Goal: Task Accomplishment & Management: Use online tool/utility

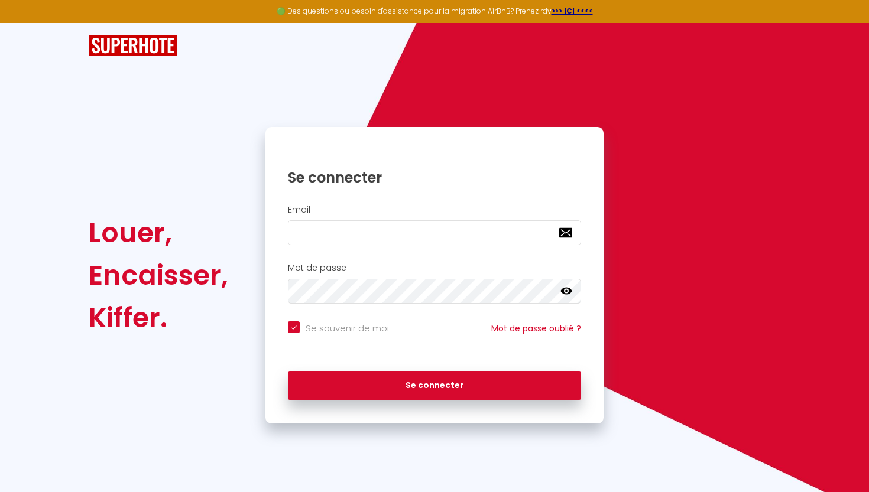
type input "lo"
checkbox input "true"
type input "lou"
checkbox input "true"
type input "lou."
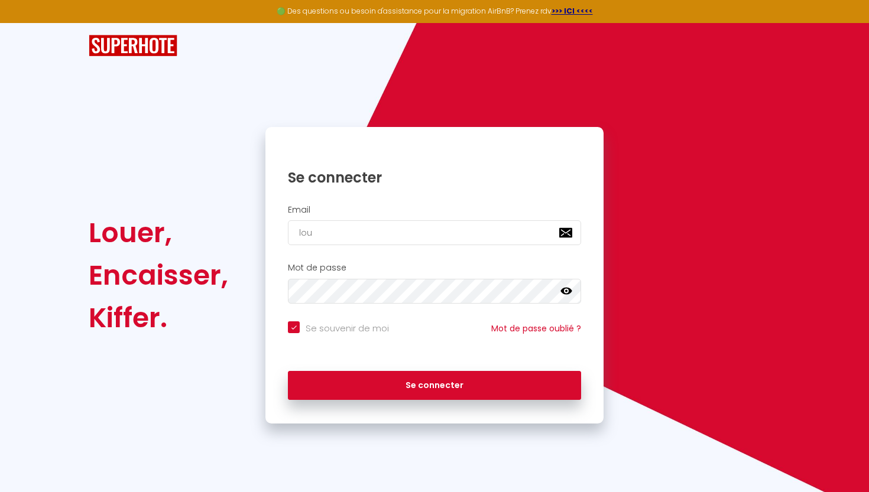
checkbox input "true"
type input "lou.b"
checkbox input "true"
type input "[DOMAIN_NAME]"
checkbox input "true"
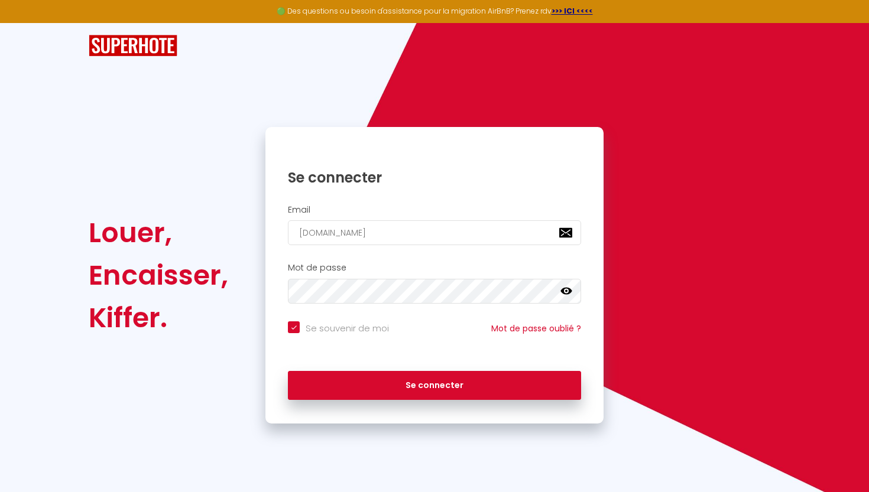
type input "lou.bau"
checkbox input "true"
type input "lou.baur"
checkbox input "true"
type input "lou.baur6"
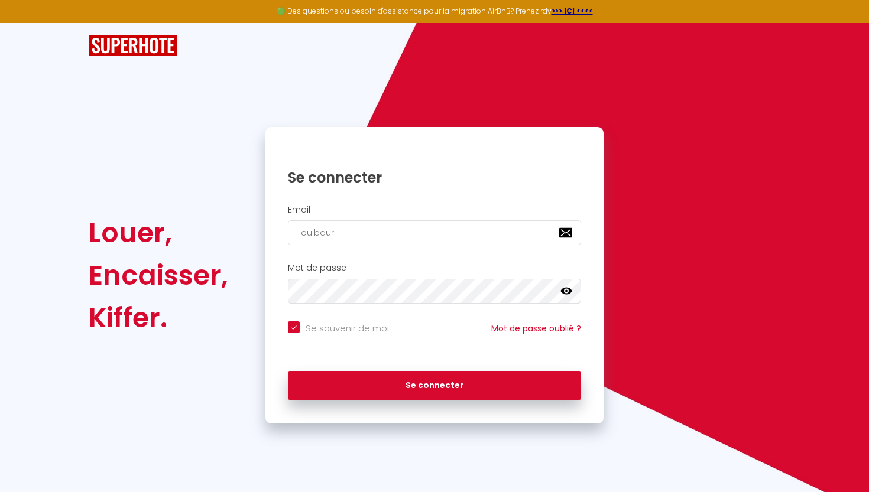
checkbox input "true"
type input "lou.baur65"
checkbox input "true"
type input "lou.baur654"
checkbox input "true"
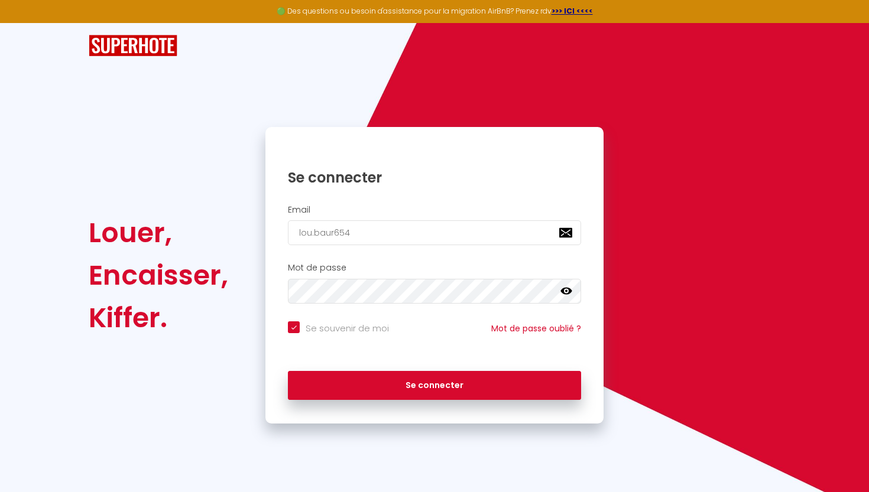
type input "lou.baur654@"
checkbox input "true"
type input "lou.baur654@g"
checkbox input "true"
type input "lou.baur654@gm"
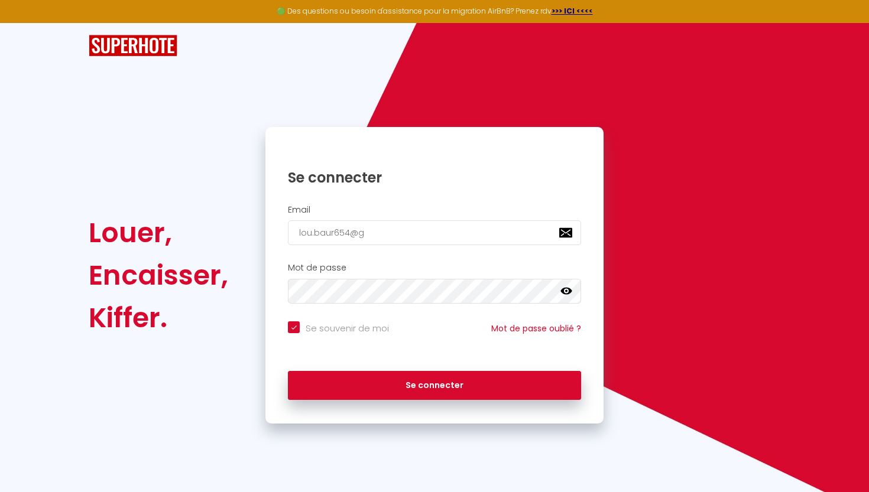
checkbox input "true"
type input "lou.baur654@gma"
checkbox input "true"
type input "lou.baur654@gmai"
checkbox input "true"
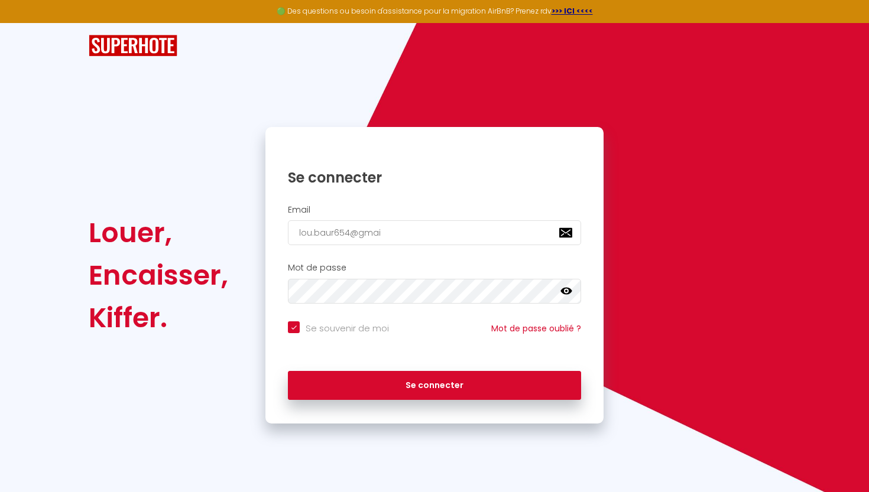
type input "[EMAIL_ADDRESS]"
checkbox input "true"
type input "[EMAIL_ADDRESS]."
checkbox input "true"
type input "lou.baur654@gmail.c"
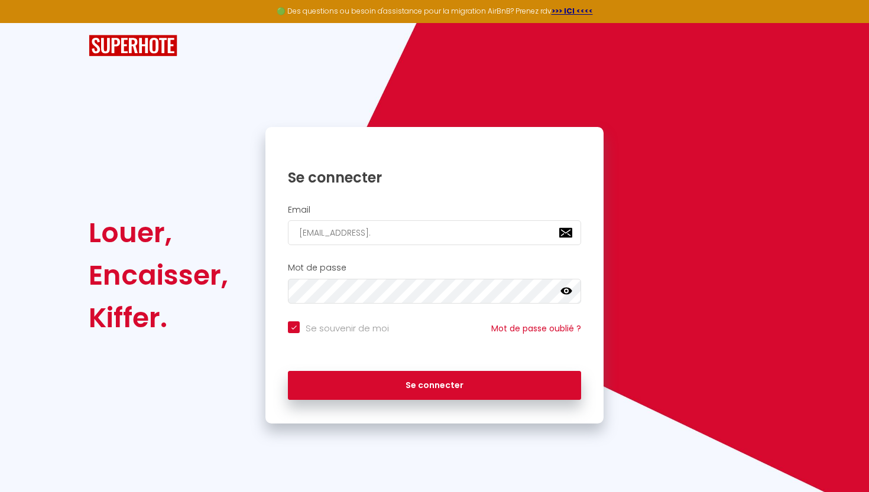
checkbox input "true"
type input "[EMAIL_ADDRESS][DOMAIN_NAME]"
checkbox input "true"
type input "[EMAIL_ADDRESS][DOMAIN_NAME]"
checkbox input "true"
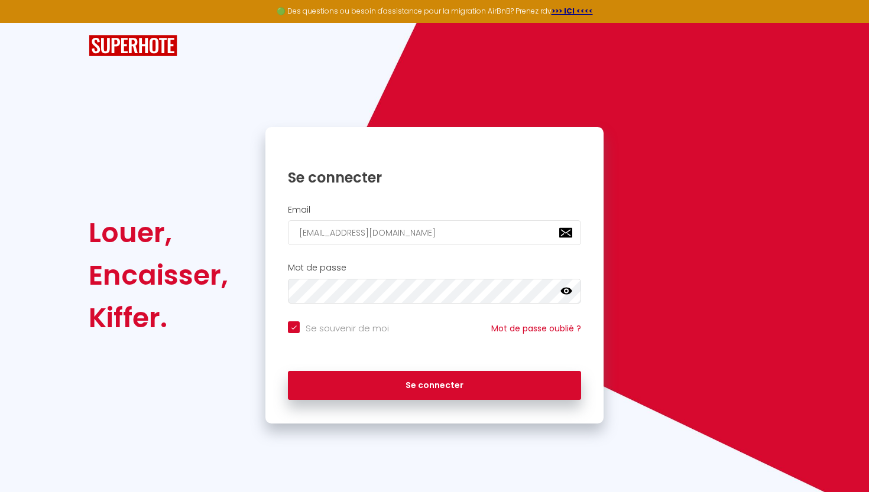
type input "[EMAIL_ADDRESS][DOMAIN_NAME]"
click at [434, 384] on button "Se connecter" at bounding box center [434, 386] width 293 height 30
checkbox input "true"
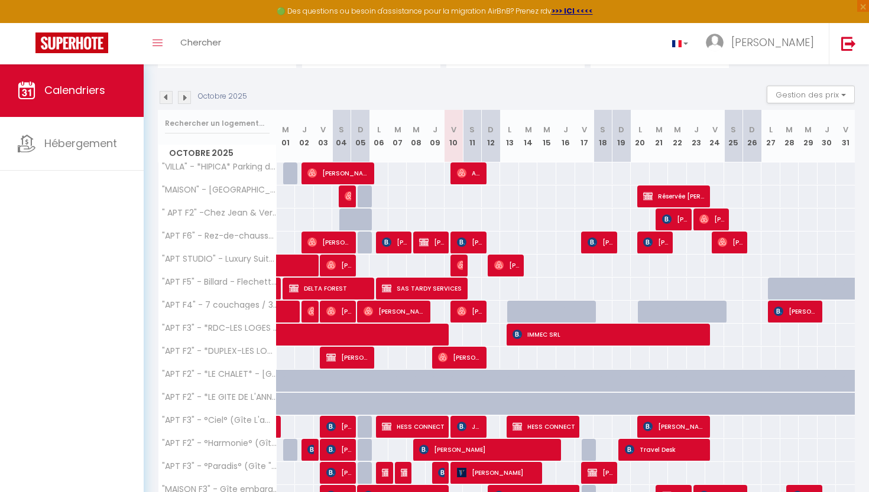
scroll to position [92, 0]
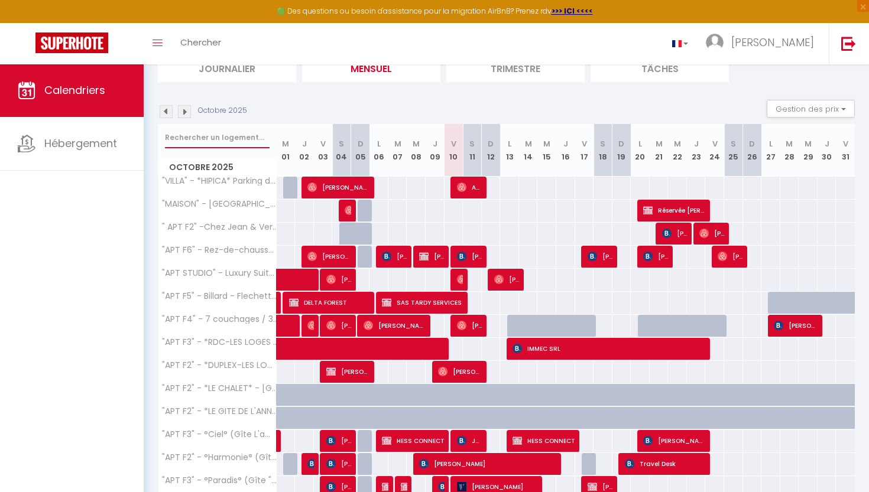
click at [208, 134] on input "text" at bounding box center [217, 137] width 105 height 21
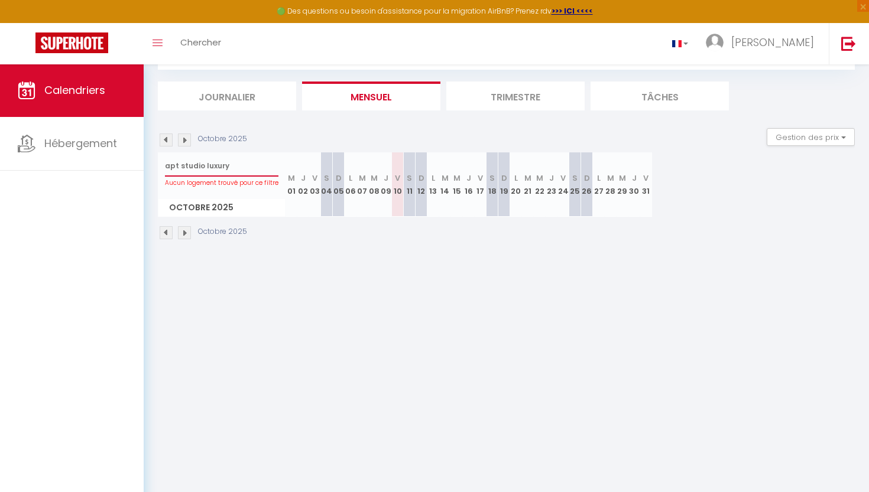
scroll to position [64, 0]
type input "a"
type input "luxur"
select select
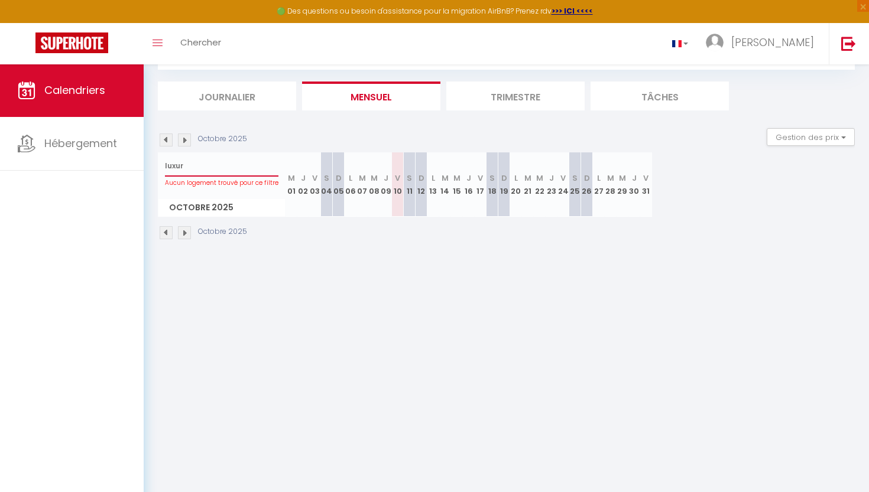
select select
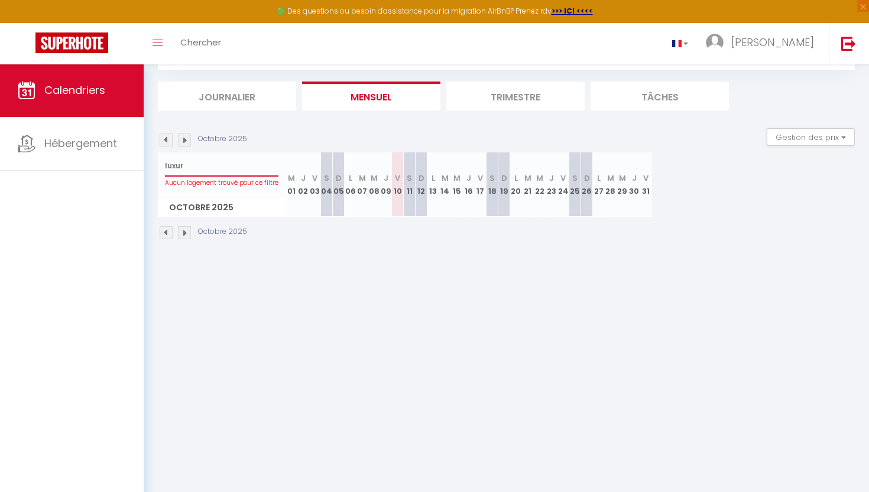
type input "luxury"
select select
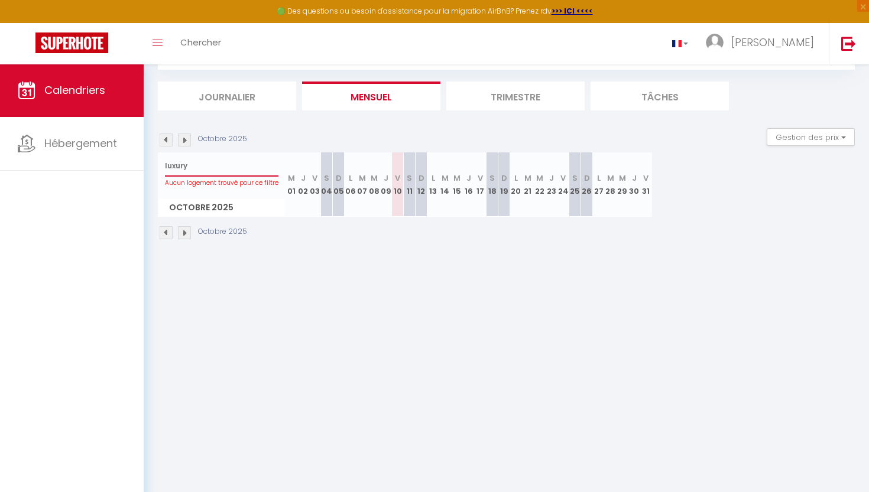
select select
type input "luxury"
select select
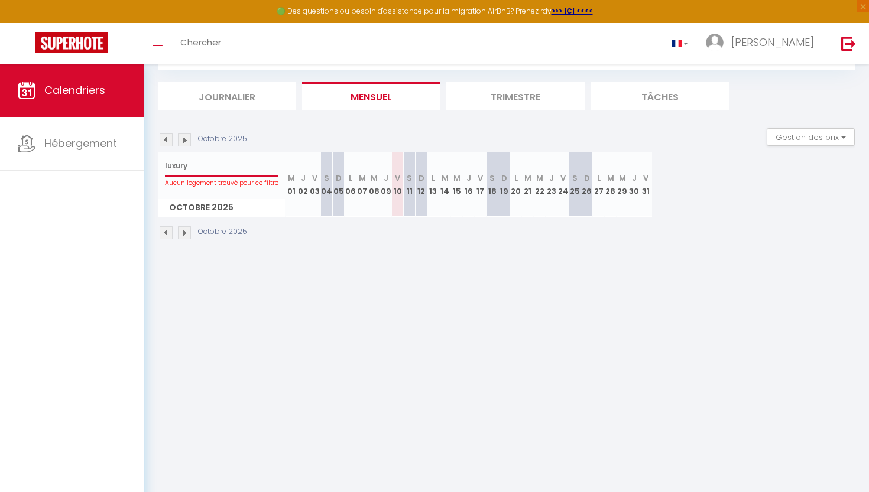
select select
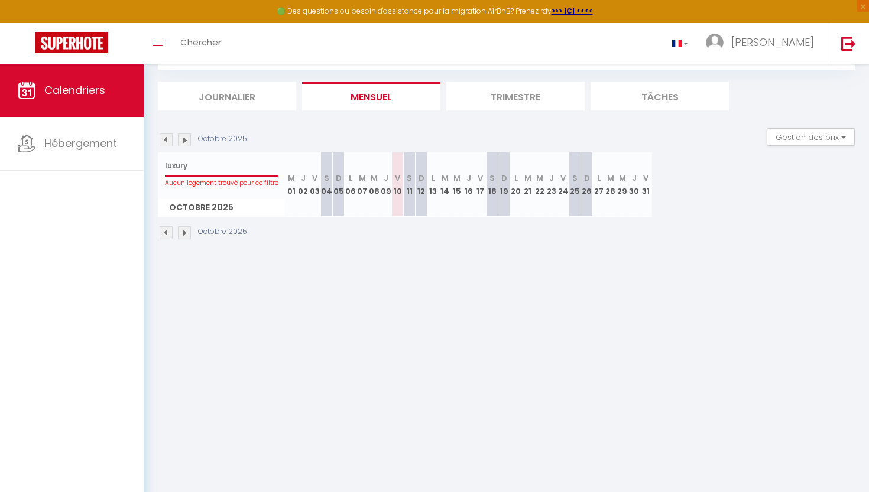
select select
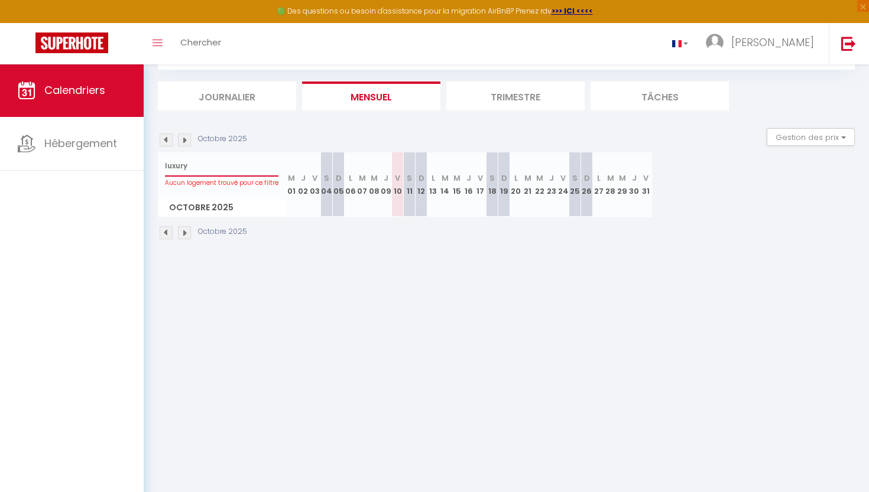
select select
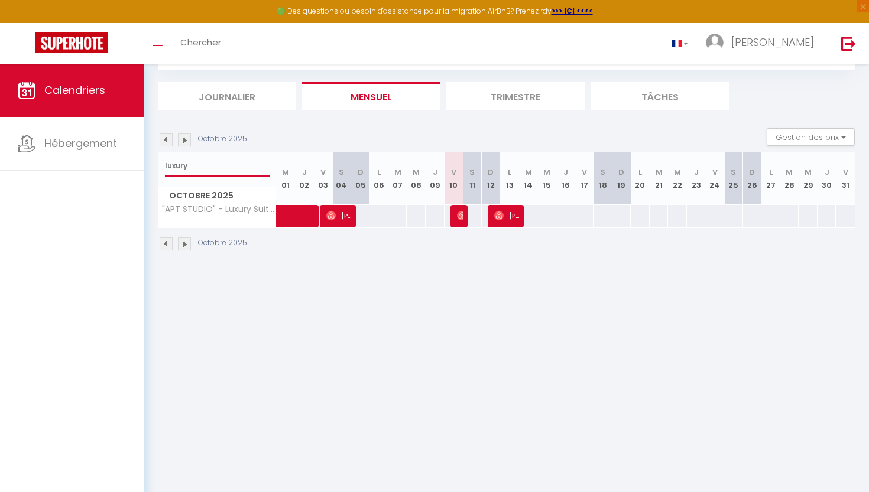
type input "luxury"
click at [501, 220] on span "[PERSON_NAME]" at bounding box center [506, 216] width 25 height 22
select select "OK"
select select "0"
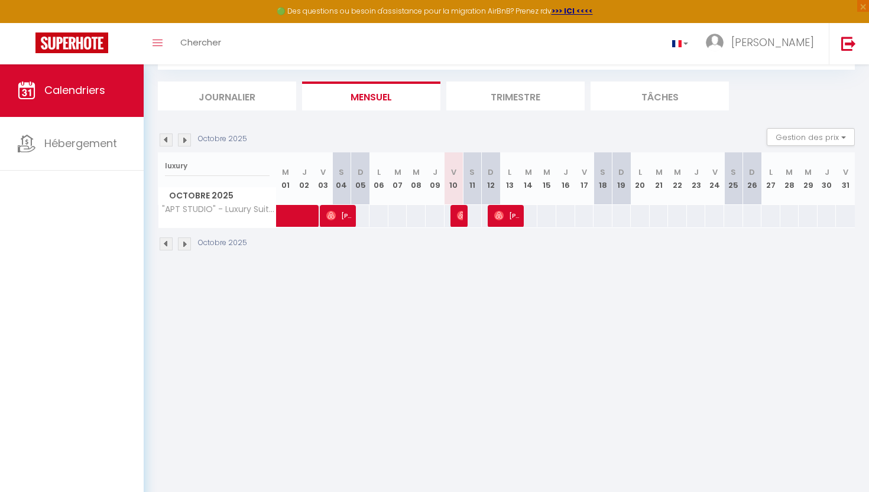
select select "0"
select select "1"
select select
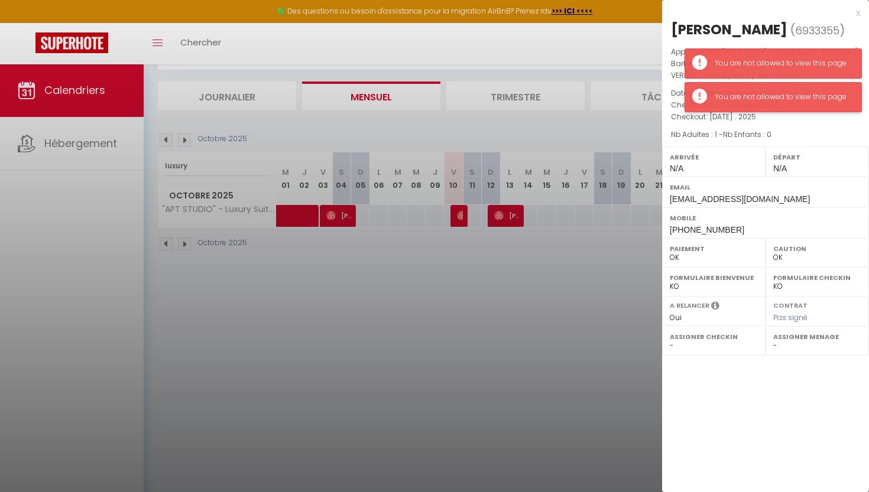
click at [797, 92] on div "You are not allowed to view this page" at bounding box center [782, 97] width 135 height 11
click at [797, 53] on div "You are not allowed to view this page" at bounding box center [773, 63] width 177 height 30
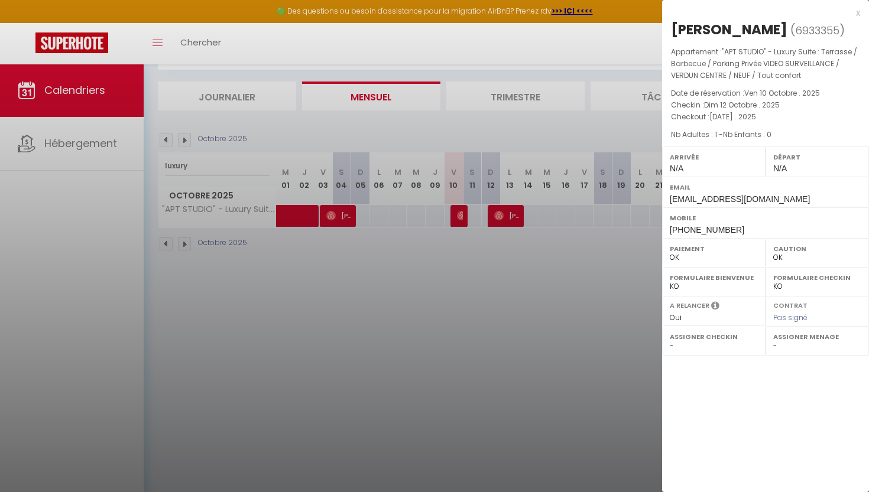
click at [860, 18] on div "x" at bounding box center [761, 13] width 198 height 14
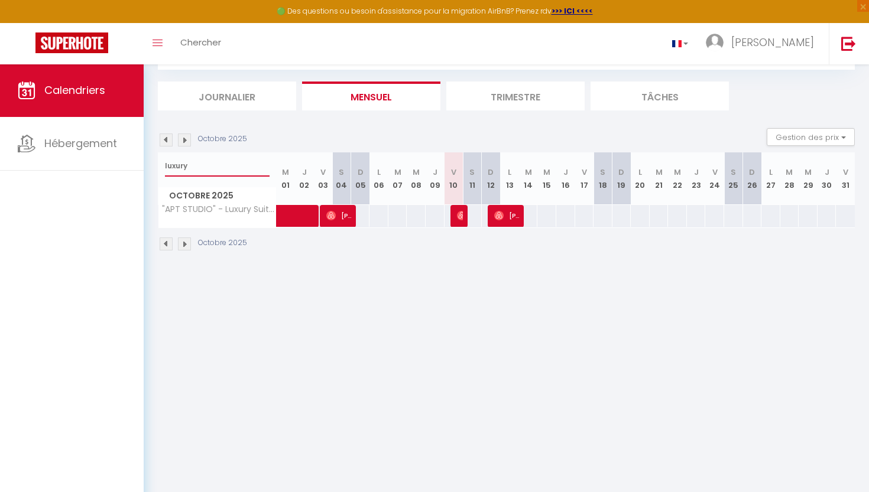
drag, startPoint x: 210, startPoint y: 174, endPoint x: 158, endPoint y: 173, distance: 52.1
click at [158, 173] on div "luxury" at bounding box center [217, 166] width 118 height 27
type input "l"
type input "[GEOGRAPHIC_DATA]"
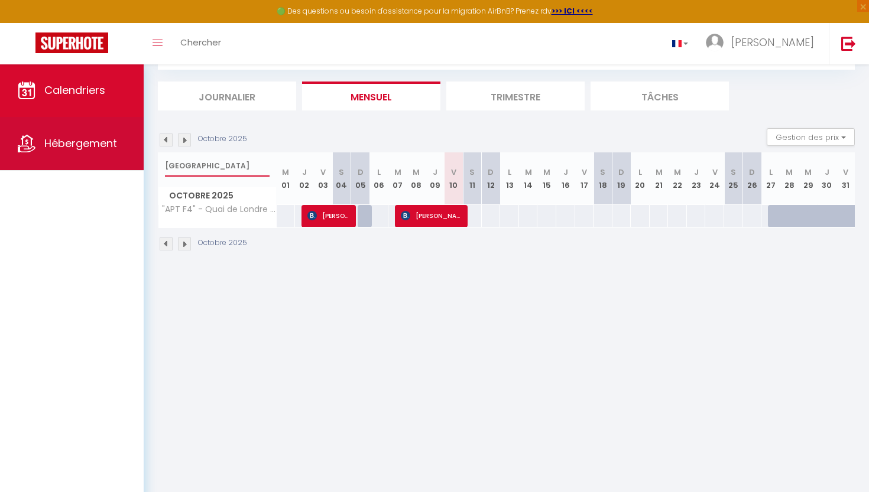
drag, startPoint x: 232, startPoint y: 163, endPoint x: 119, endPoint y: 157, distance: 112.5
click at [121, 159] on div "🟢 Des questions ou besoin d'assistance pour la migration AirBnB? Prenez rdv >>>…" at bounding box center [434, 138] width 869 height 277
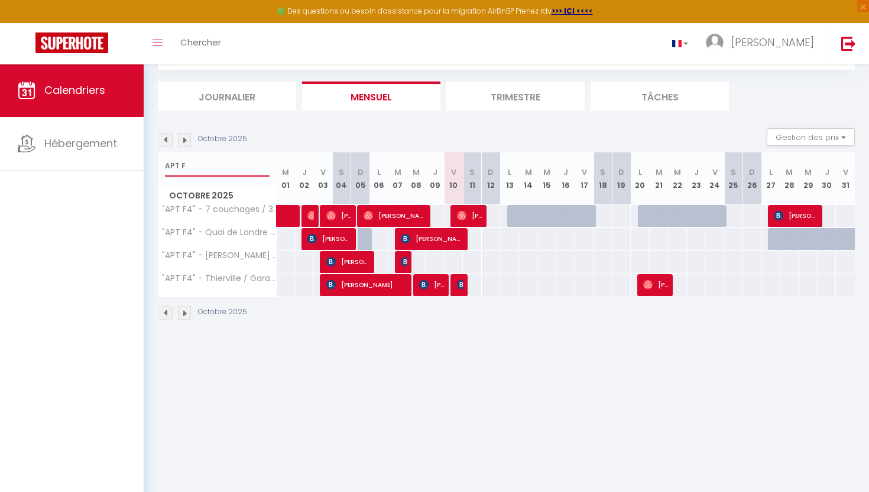
type input "APT F5"
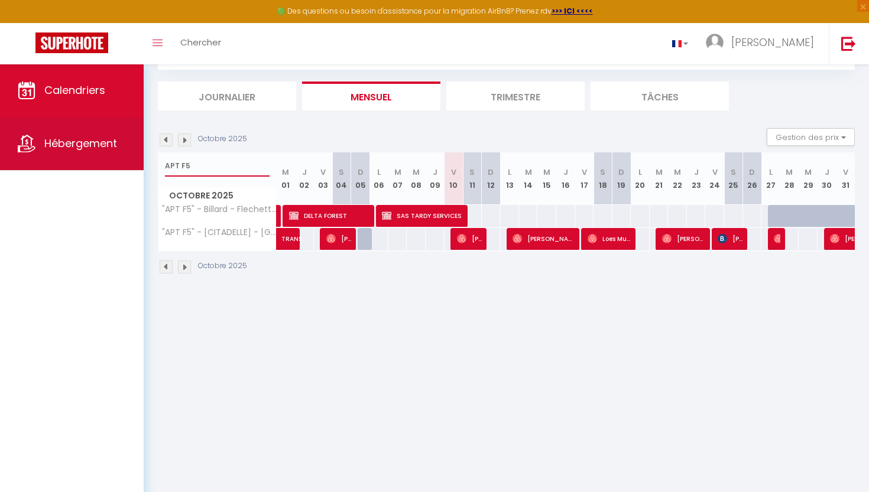
drag, startPoint x: 238, startPoint y: 168, endPoint x: 138, endPoint y: 162, distance: 100.7
click at [140, 163] on div "🟢 Des questions ou besoin d'assistance pour la migration AirBnB? Prenez rdv >>>…" at bounding box center [434, 150] width 869 height 300
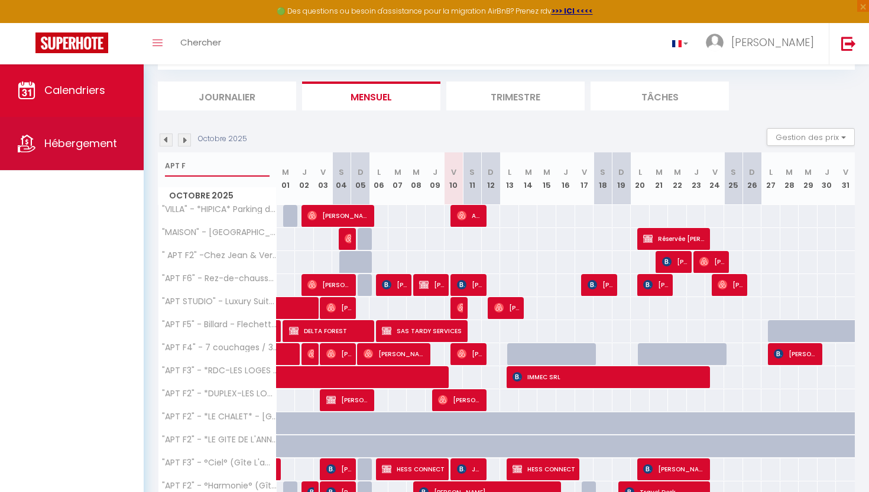
type input "APT F4"
